Goal: Communication & Community: Participate in discussion

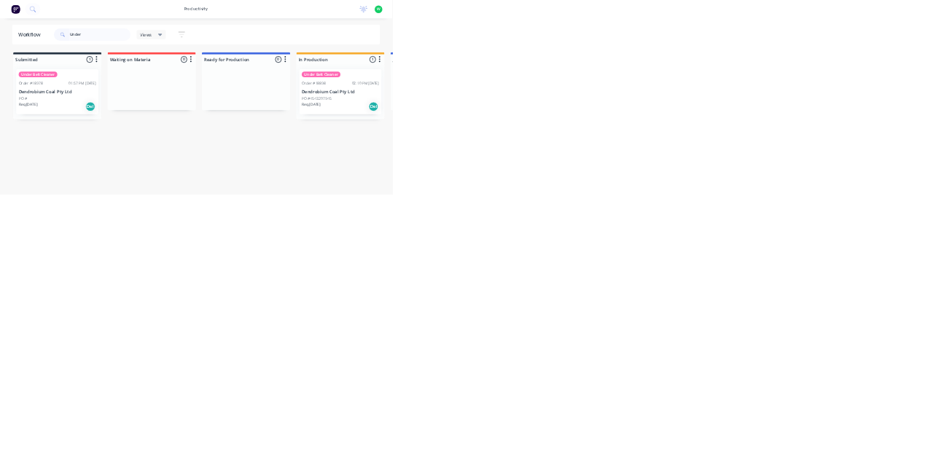
type input "Under"
click at [820, 235] on div "PO #4543207945" at bounding box center [810, 234] width 184 height 13
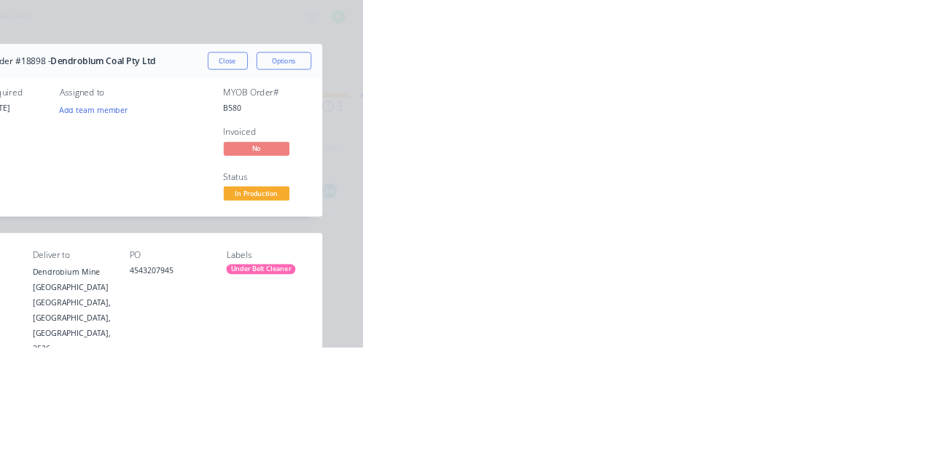
click at [152, 128] on div "Collaborate" at bounding box center [124, 127] width 58 height 13
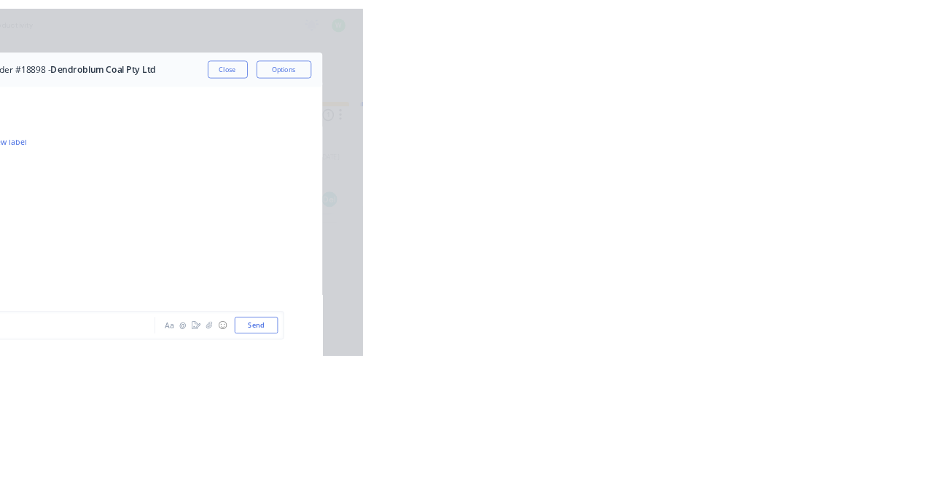
scroll to position [11369, 0]
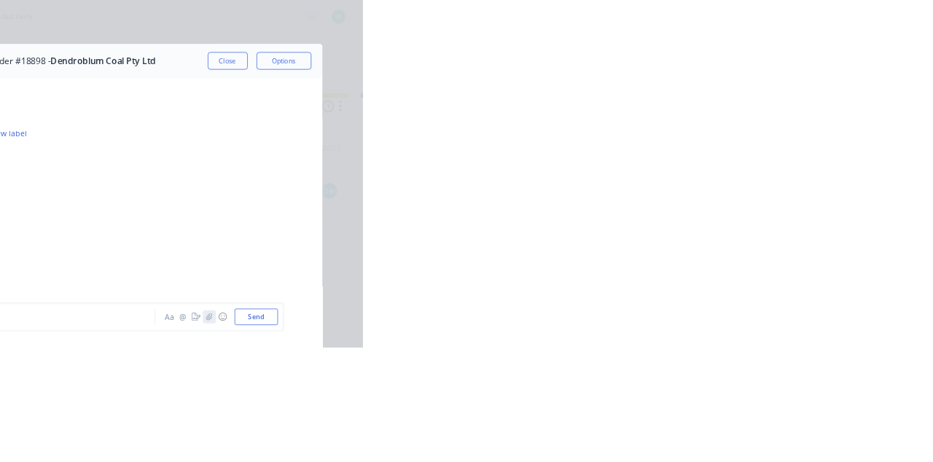
click at [737, 430] on button "button" at bounding box center [728, 420] width 17 height 17
click at [820, 432] on button "Send" at bounding box center [791, 421] width 58 height 22
click at [755, 430] on button "☺" at bounding box center [745, 420] width 17 height 17
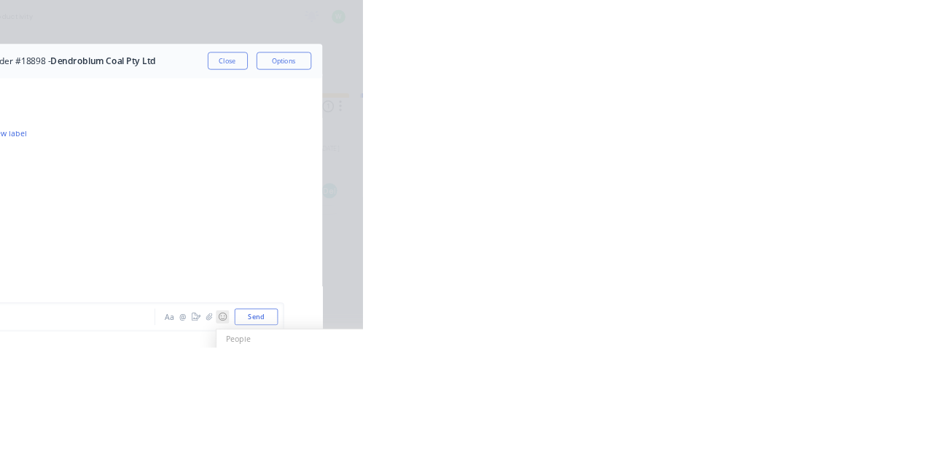
click at [755, 430] on button "☺" at bounding box center [745, 420] width 17 height 17
click at [732, 426] on icon "button" at bounding box center [728, 420] width 8 height 9
click at [820, 432] on button "Send" at bounding box center [791, 421] width 58 height 22
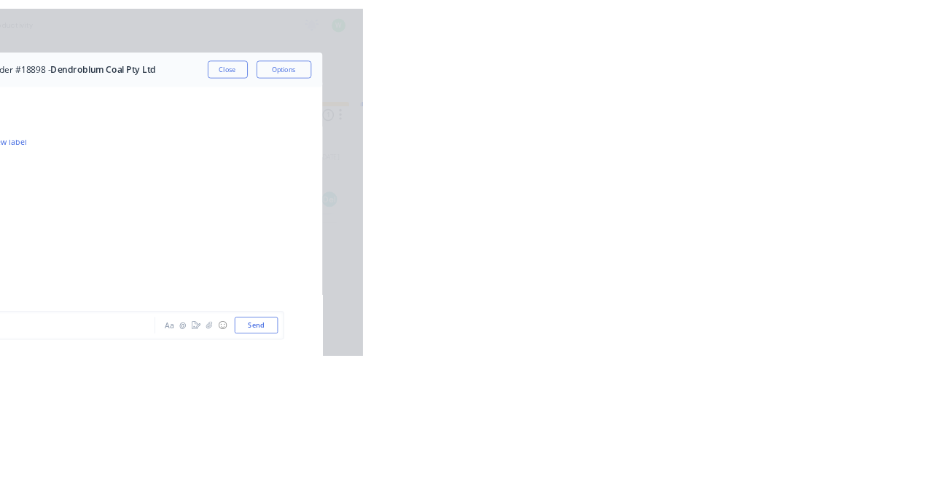
scroll to position [11675, 0]
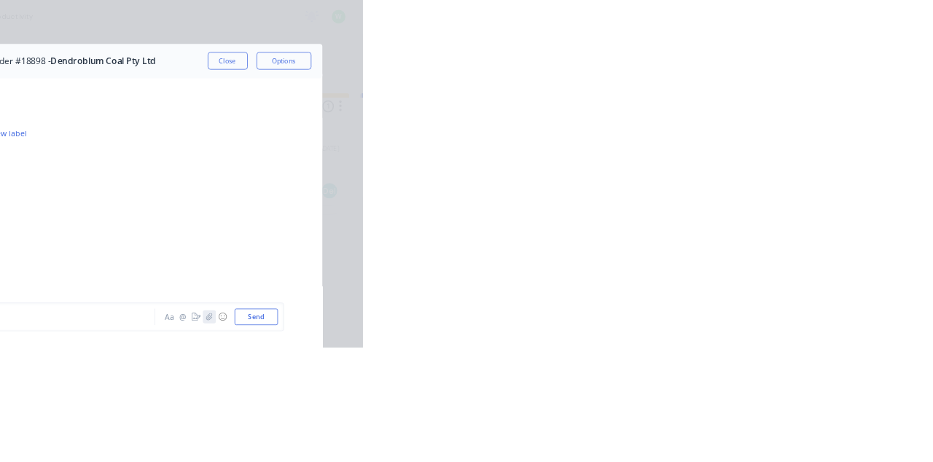
click at [732, 426] on icon "button" at bounding box center [728, 421] width 9 height 10
click at [820, 432] on button "Send" at bounding box center [791, 421] width 58 height 22
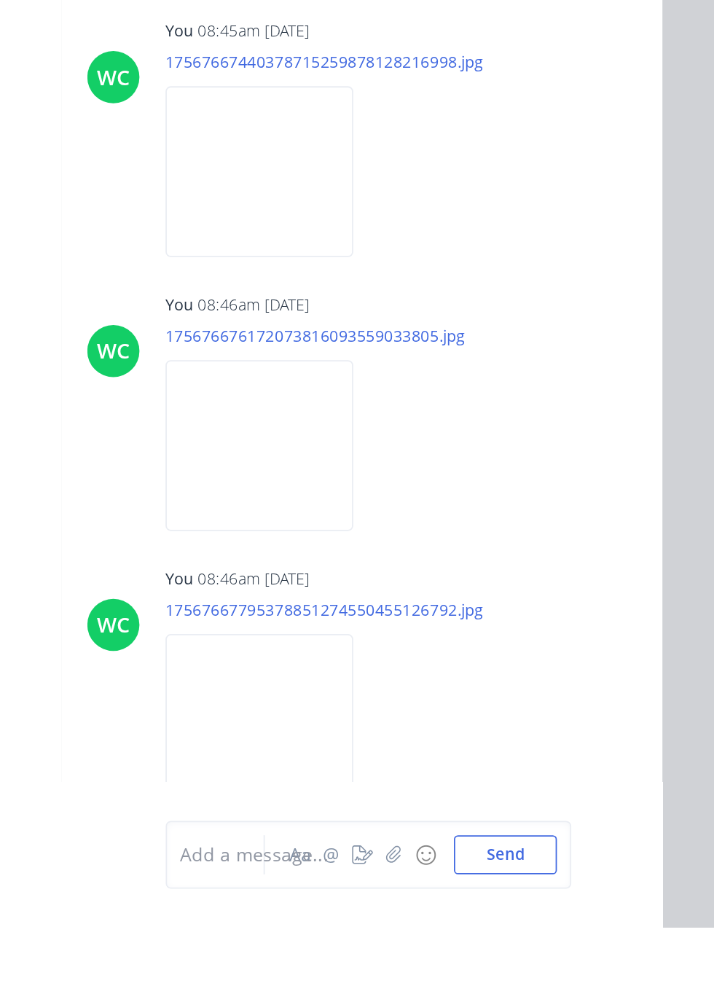
scroll to position [11282, 0]
